Goal: Find specific page/section: Find specific page/section

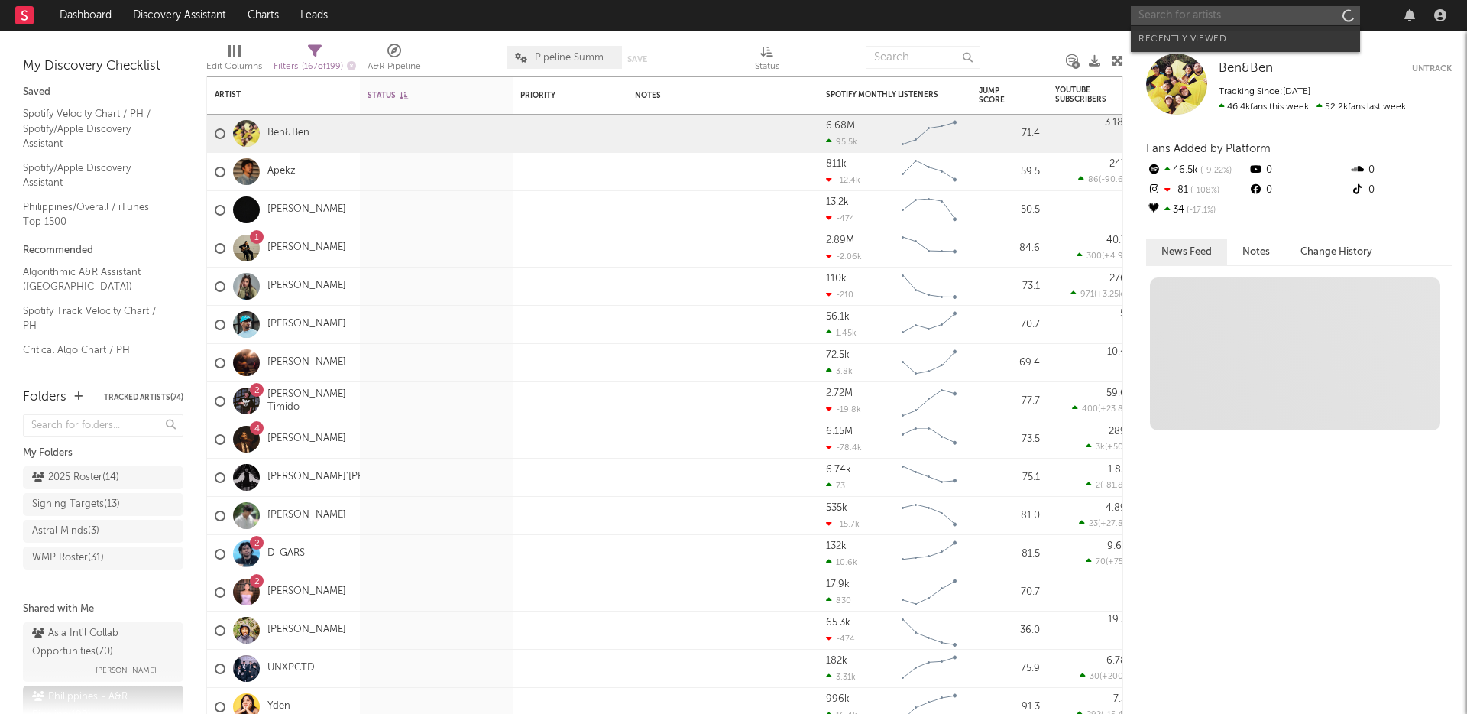
click at [1226, 18] on input "text" at bounding box center [1245, 15] width 229 height 19
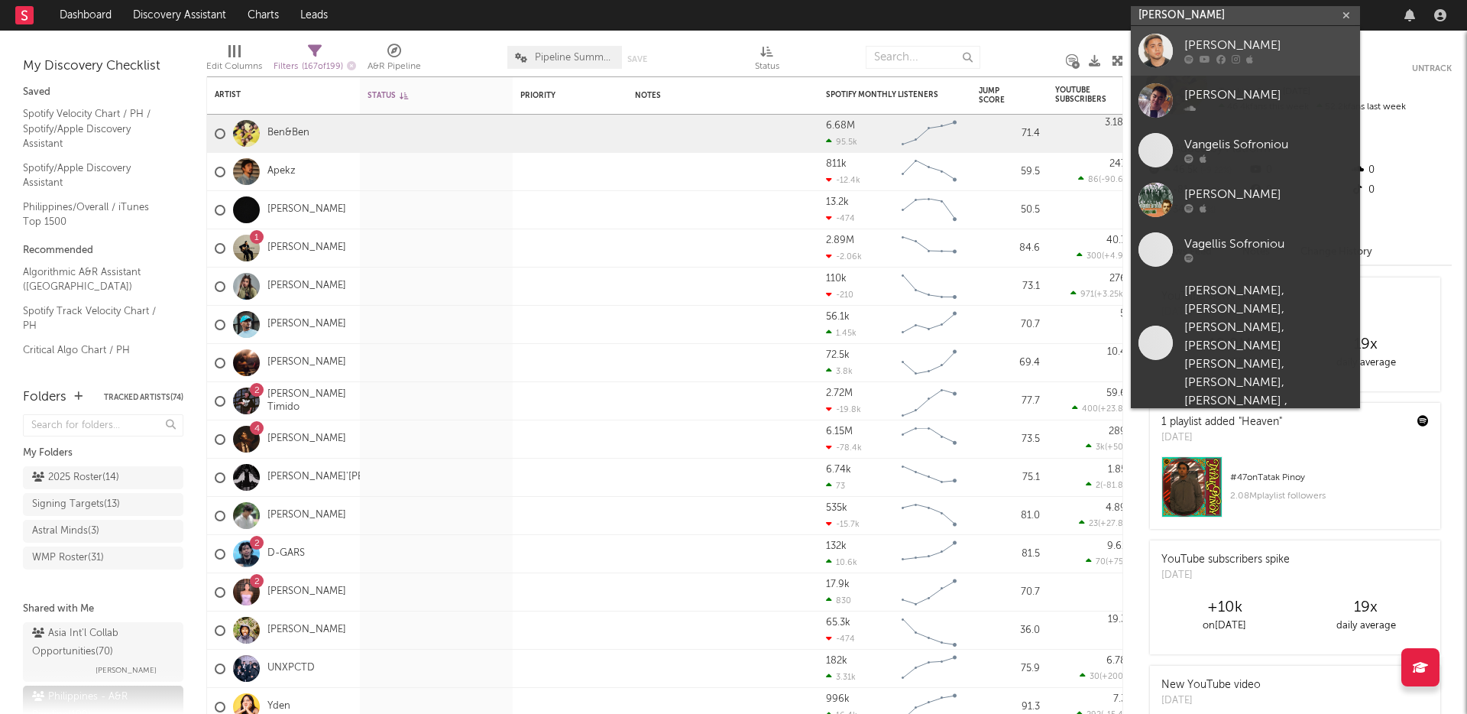
type input "[PERSON_NAME]"
click at [1240, 49] on div "[PERSON_NAME]" at bounding box center [1269, 46] width 168 height 18
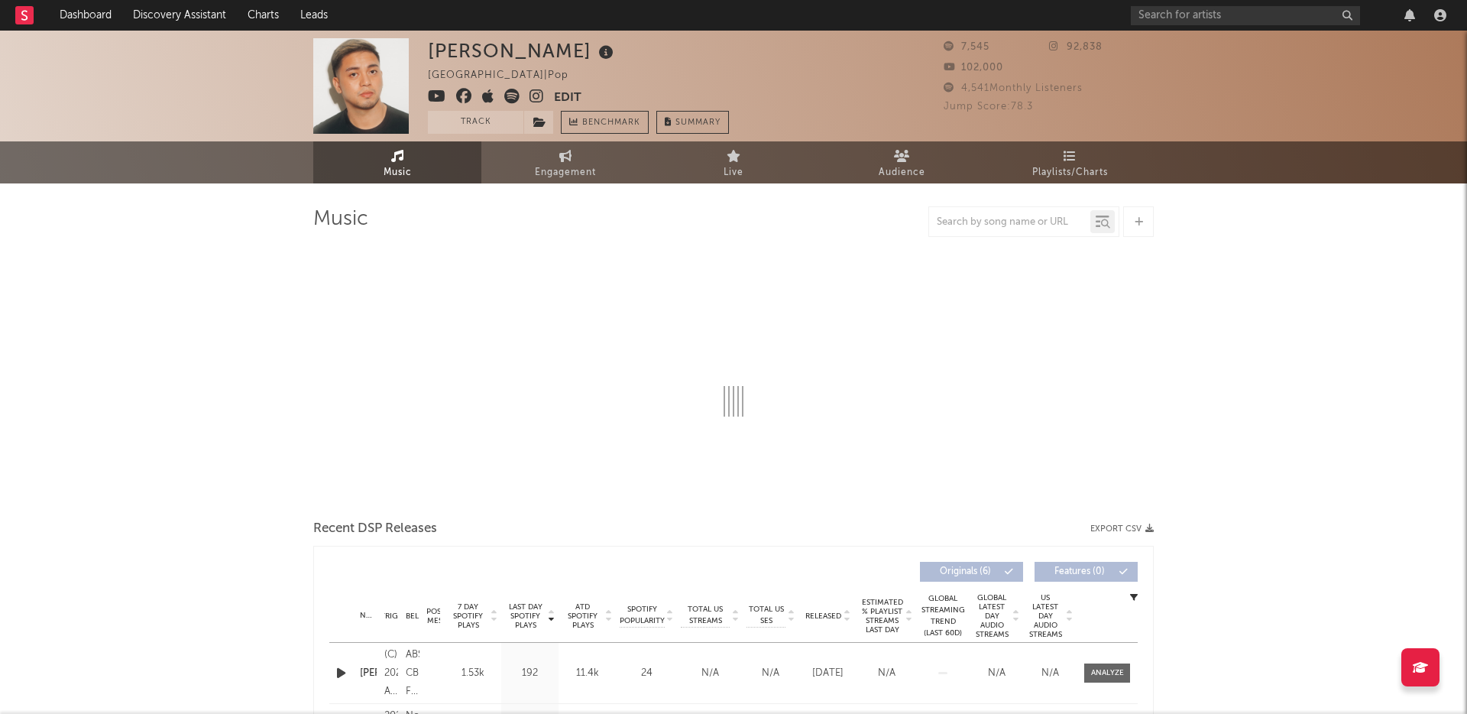
select select "6m"
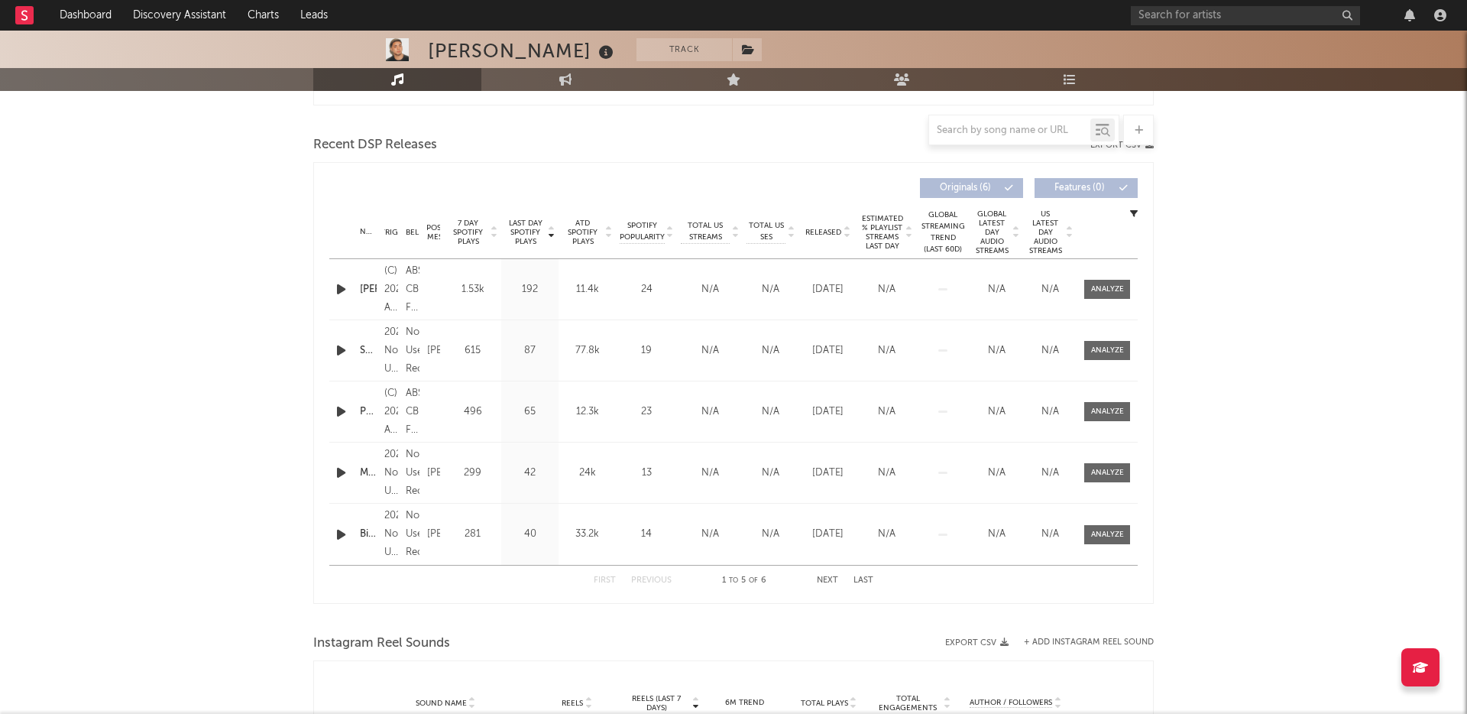
scroll to position [558, 0]
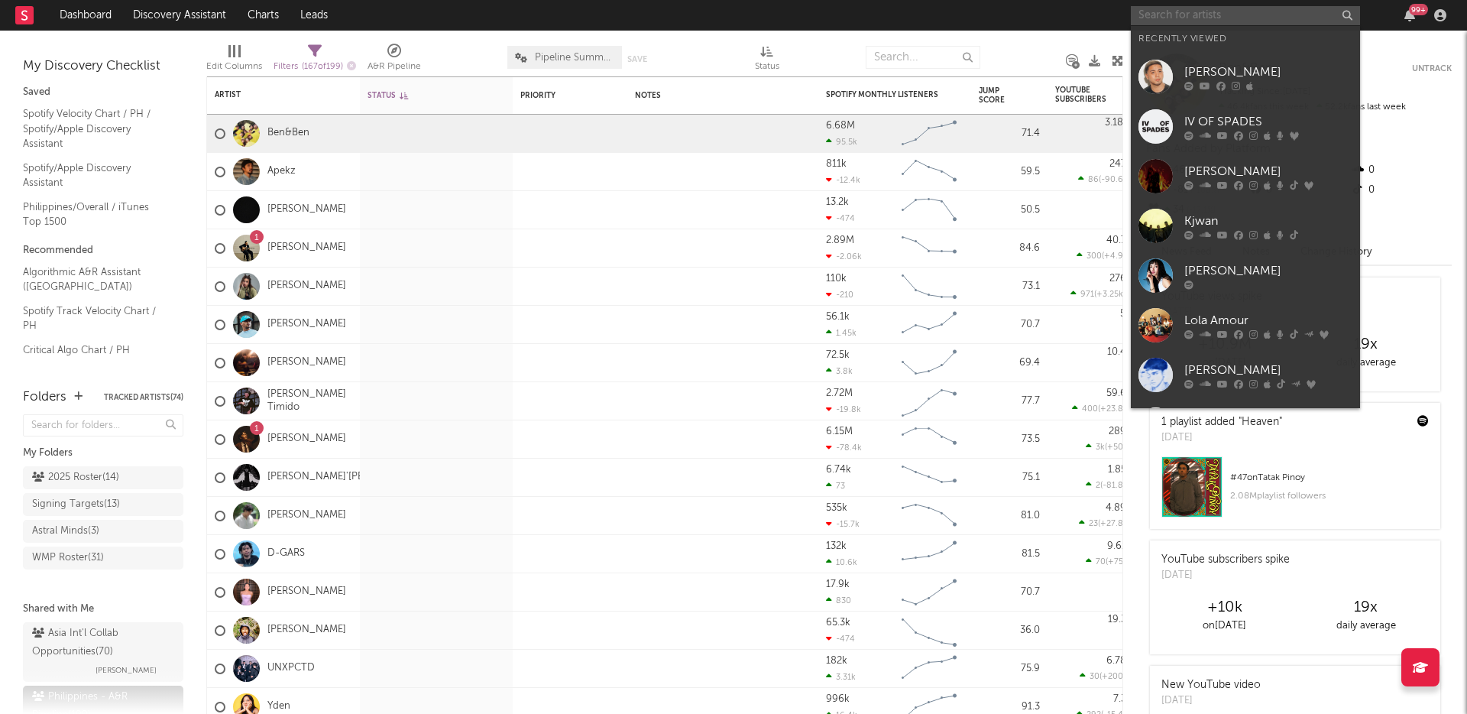
click at [1186, 19] on input "text" at bounding box center [1245, 15] width 229 height 19
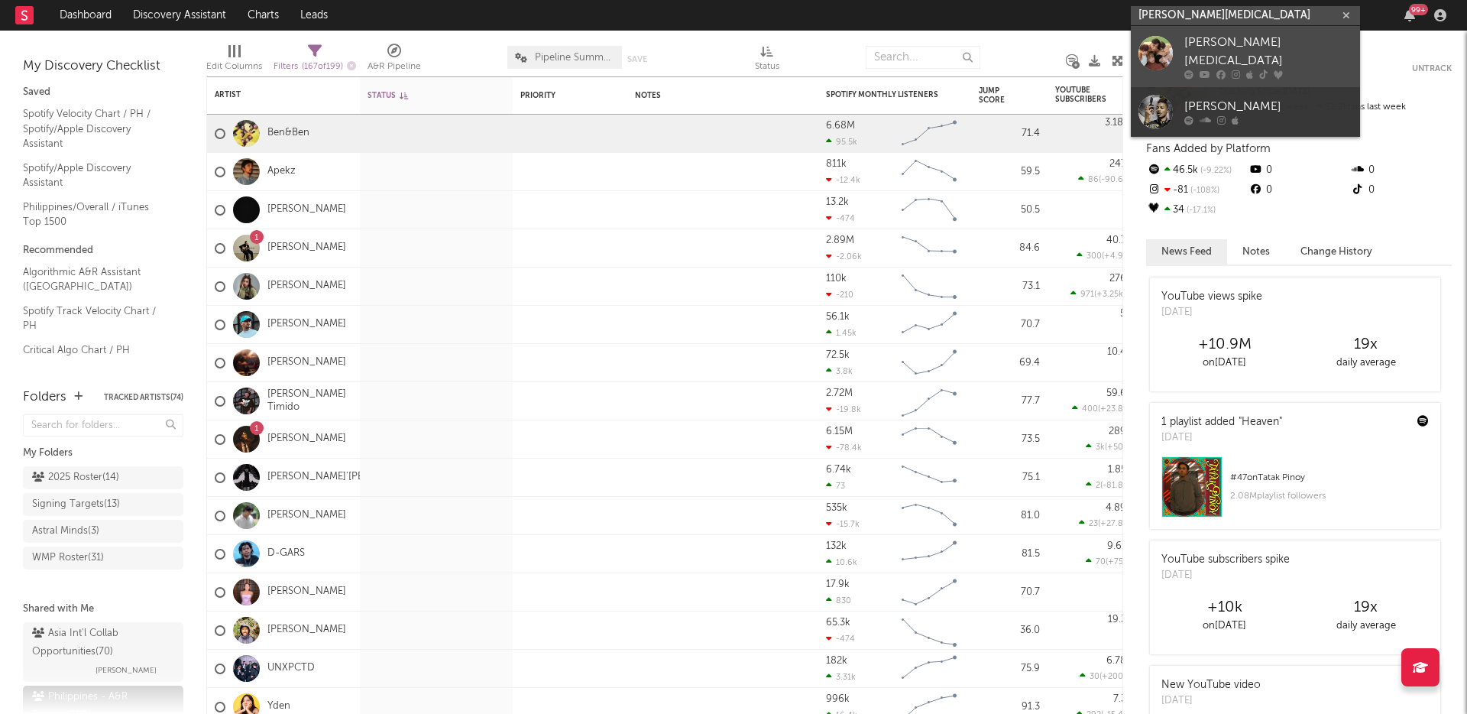
type input "brando bal"
click at [1198, 47] on div "brando bal" at bounding box center [1269, 52] width 168 height 37
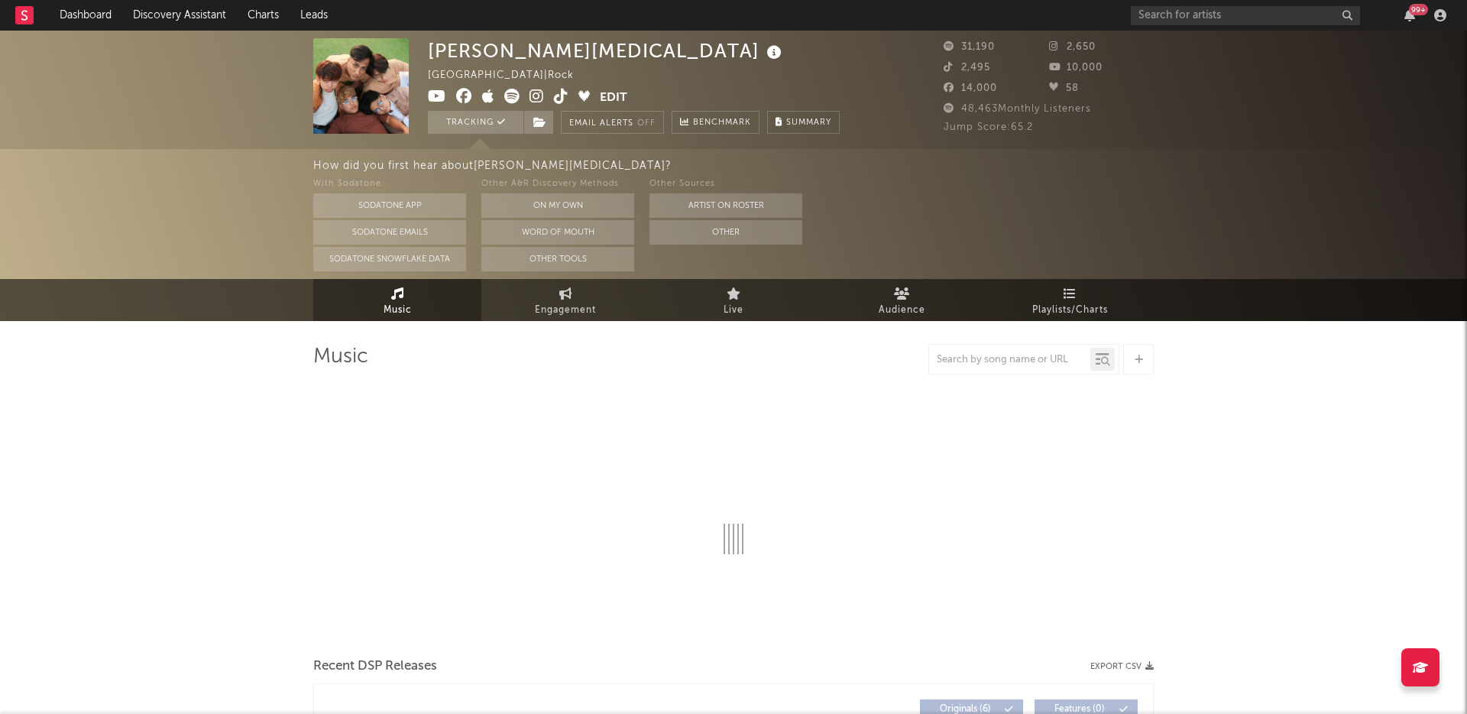
select select "6m"
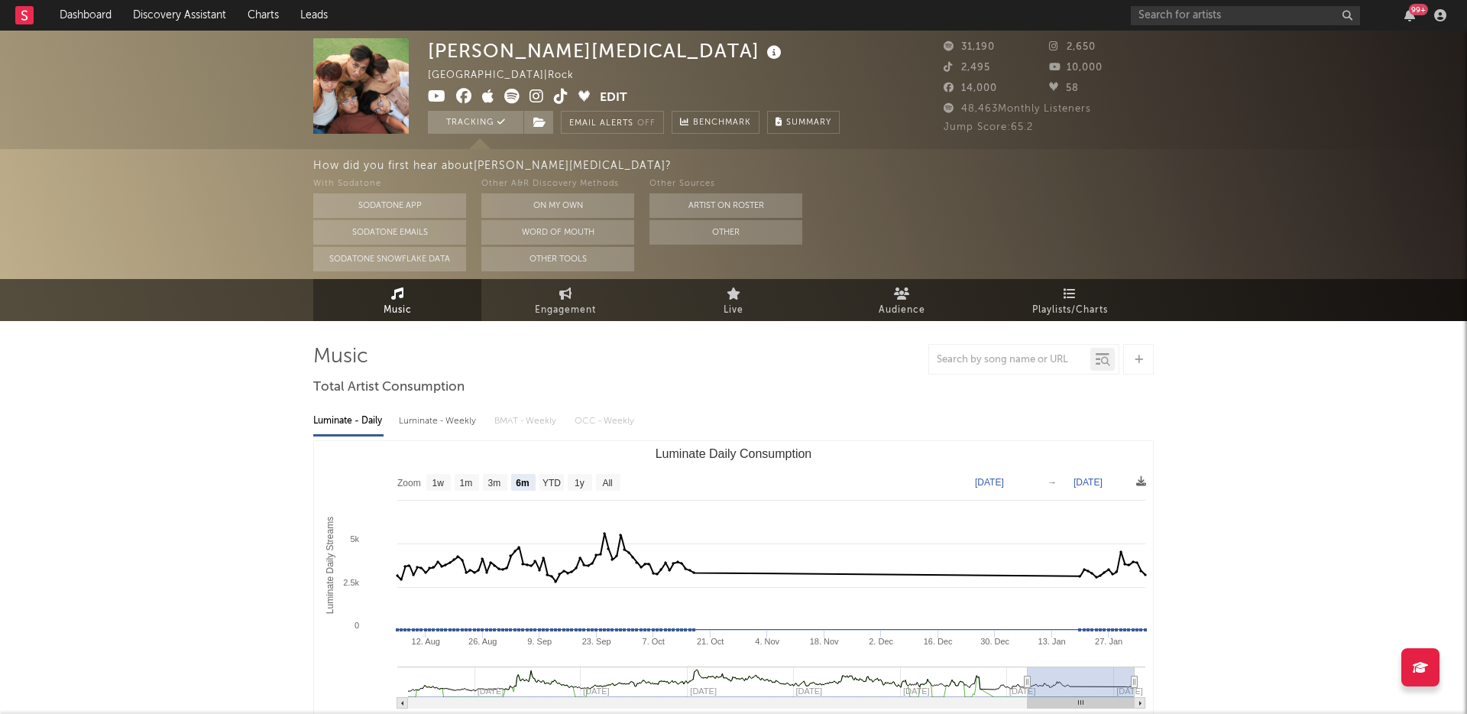
click at [606, 98] on button "Edit" at bounding box center [614, 98] width 28 height 19
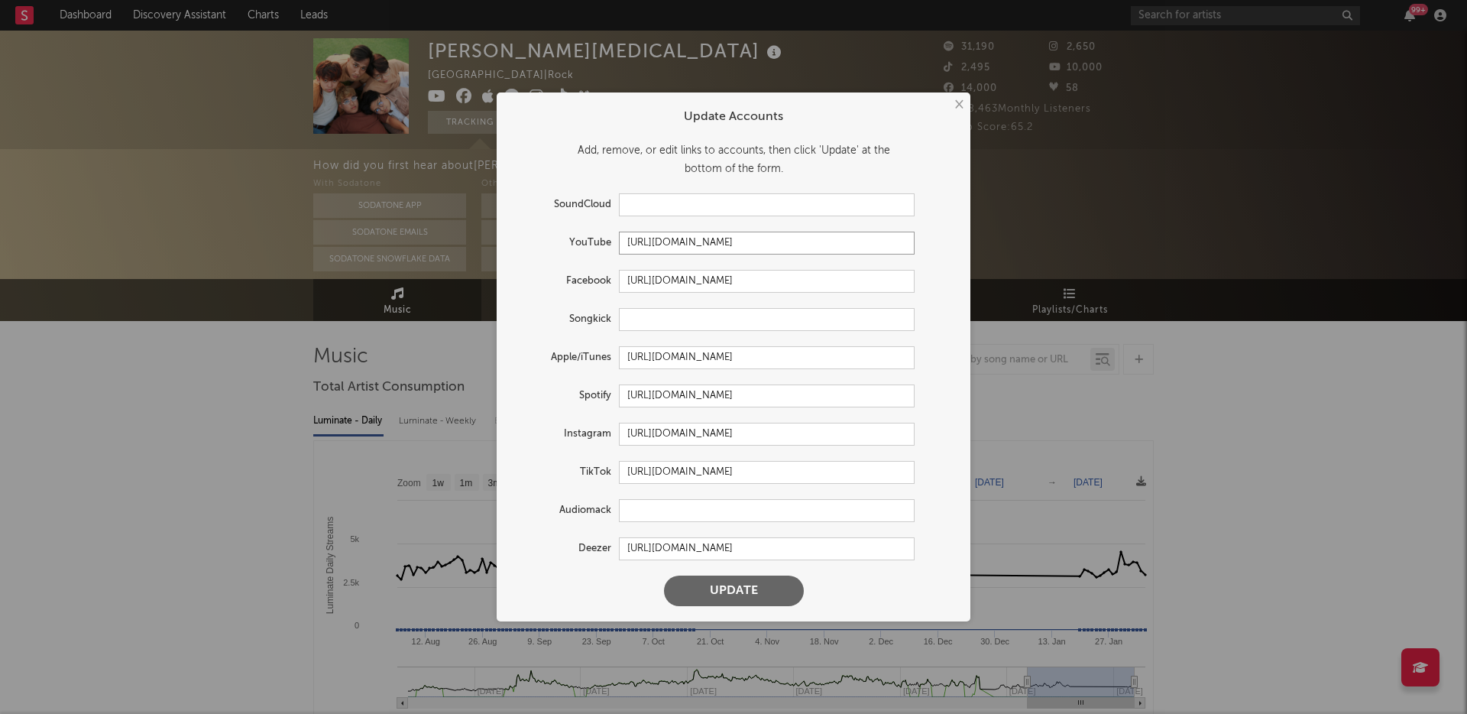
drag, startPoint x: 794, startPoint y: 241, endPoint x: 604, endPoint y: 234, distance: 190.4
click at [575, 239] on div "YouTube https://youtube.com/@brandobal" at bounding box center [713, 243] width 403 height 23
drag, startPoint x: 886, startPoint y: 396, endPoint x: 617, endPoint y: 394, distance: 269.0
click at [585, 388] on div "Spotify https://open.spotify.com/artist/5PEsNoUzsAqT1INR1N4HY0" at bounding box center [713, 395] width 403 height 23
drag, startPoint x: 840, startPoint y: 432, endPoint x: 637, endPoint y: 425, distance: 203.4
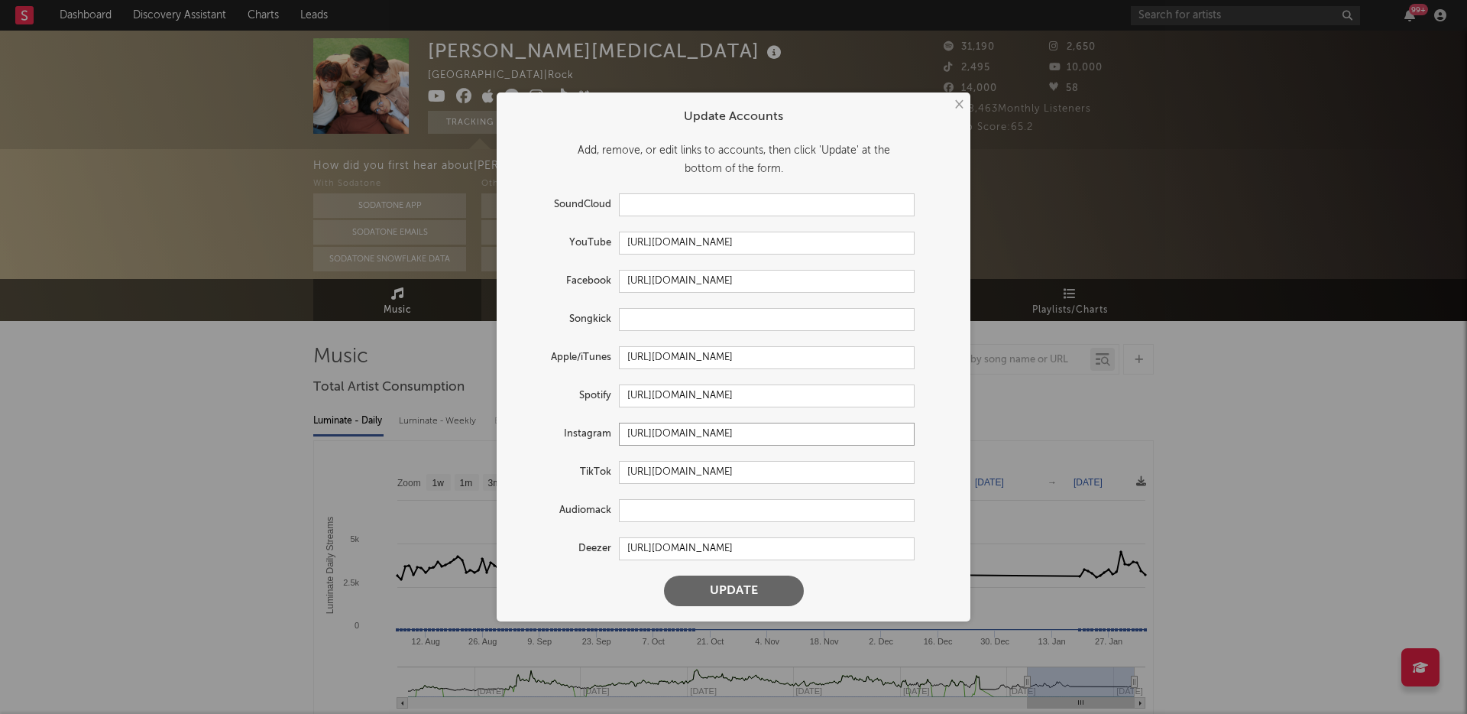
click at [637, 425] on input "https://www.instagram.com/brandobalband/" at bounding box center [767, 434] width 296 height 23
drag, startPoint x: 637, startPoint y: 466, endPoint x: 907, endPoint y: 470, distance: 270.6
click at [906, 470] on input "https://www.tiktok.com/share/user/6839347256051794949" at bounding box center [767, 472] width 296 height 23
